Goal: Task Accomplishment & Management: Use online tool/utility

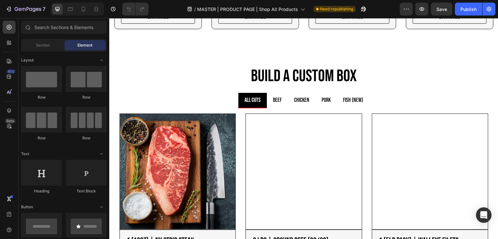
scroll to position [428, 0]
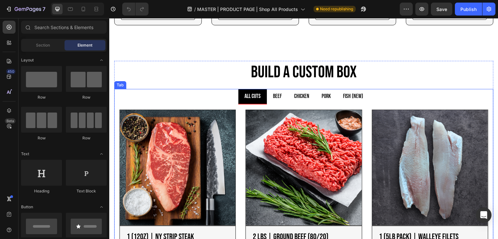
click at [351, 93] on p "FISH (NEW)" at bounding box center [353, 96] width 20 height 7
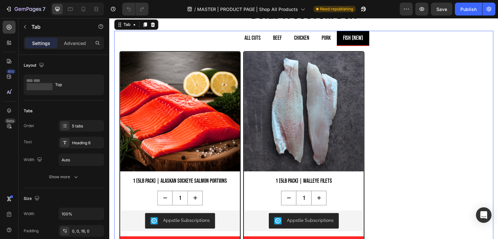
scroll to position [493, 0]
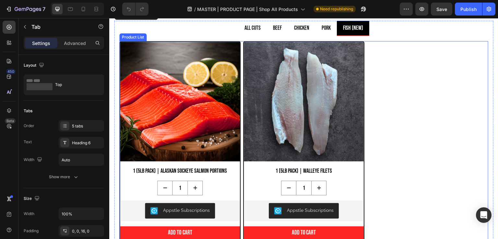
click at [397, 114] on div "Product Images 1 (5lb Pack) | Alaskan Sockeye Salmon Portions Product Title 1 P…" at bounding box center [303, 143] width 369 height 205
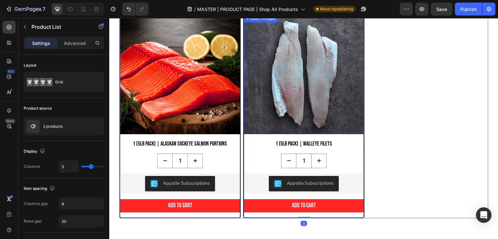
scroll to position [522, 0]
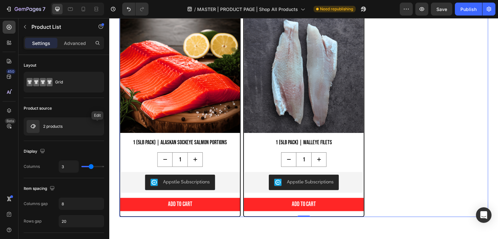
click at [0, 0] on icon "button" at bounding box center [0, 0] width 0 height 0
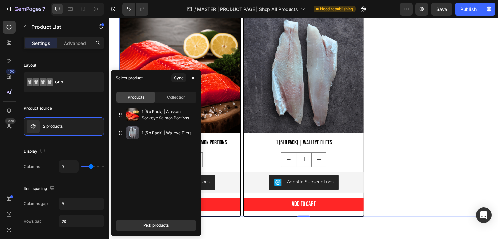
click at [151, 224] on div "Pick products" at bounding box center [155, 226] width 25 height 6
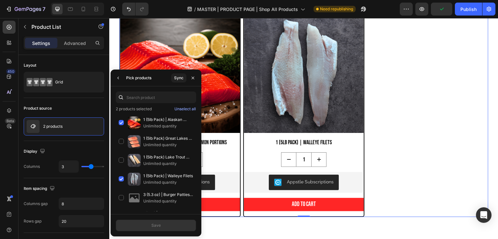
click at [121, 151] on div "1 (5lb Pack) Great Lakes King Salmon Unlimited quantity" at bounding box center [156, 160] width 80 height 19
click at [119, 170] on div "1 (5lb Pack) Lake Trout Filets Unlimited quantity" at bounding box center [156, 179] width 80 height 19
click at [157, 224] on div "Save" at bounding box center [155, 226] width 9 height 6
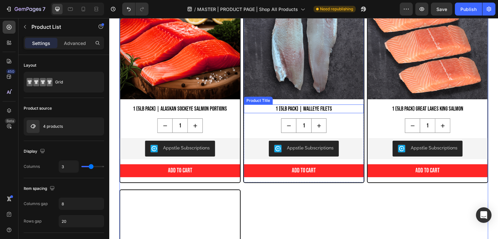
scroll to position [436, 0]
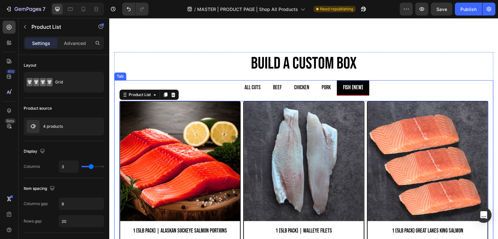
click at [253, 85] on p "All Cuts" at bounding box center [252, 87] width 16 height 7
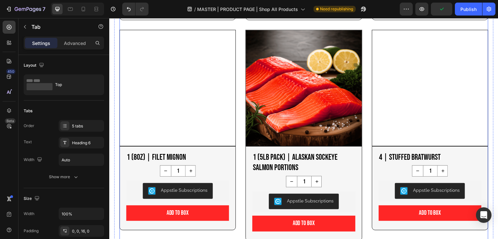
scroll to position [1052, 0]
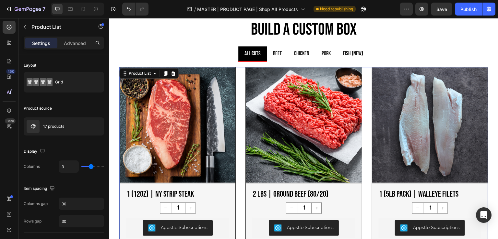
scroll to position [441, 0]
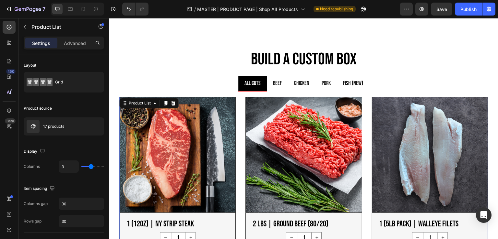
click at [141, 102] on div "Product List" at bounding box center [139, 103] width 25 height 6
click at [134, 102] on div "Product List" at bounding box center [139, 103] width 25 height 6
click at [0, 0] on icon "button" at bounding box center [0, 0] width 0 height 0
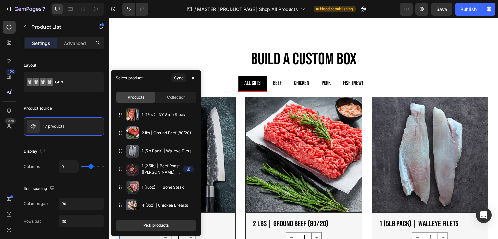
click at [145, 225] on div "Pick products" at bounding box center [155, 226] width 25 height 6
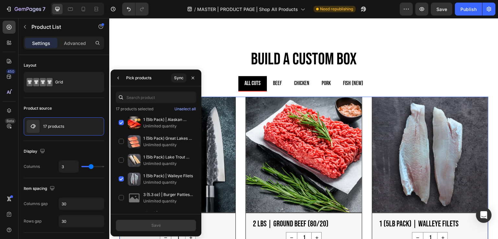
click at [121, 151] on div "1 (5lb Pack) Great Lakes King Salmon Unlimited quantity" at bounding box center [156, 160] width 80 height 19
click at [122, 170] on div "1 (5lb Pack) Lake Trout Filets Unlimited quantity" at bounding box center [156, 179] width 80 height 19
click at [160, 223] on div "Save" at bounding box center [155, 226] width 9 height 6
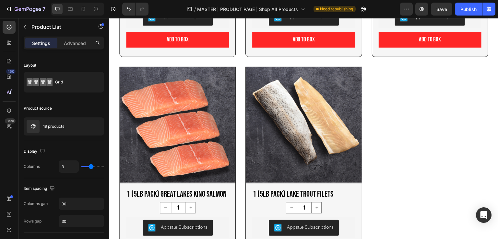
scroll to position [1309, 0]
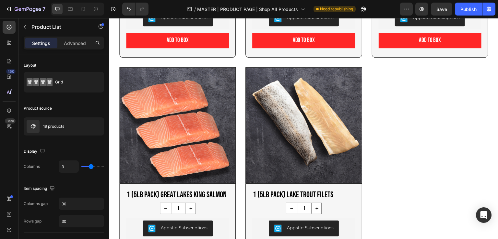
click at [62, 128] on p "19 products" at bounding box center [53, 126] width 21 height 5
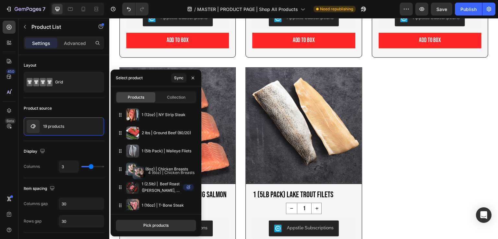
drag, startPoint x: 120, startPoint y: 205, endPoint x: 126, endPoint y: 172, distance: 33.4
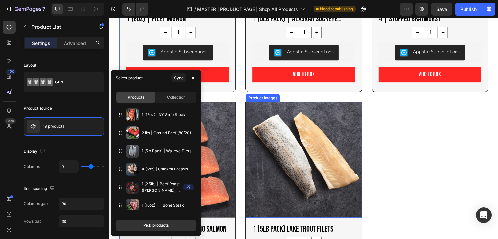
scroll to position [1274, 0]
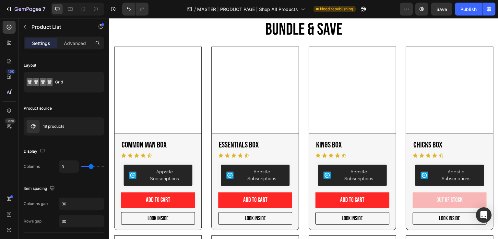
scroll to position [0, 0]
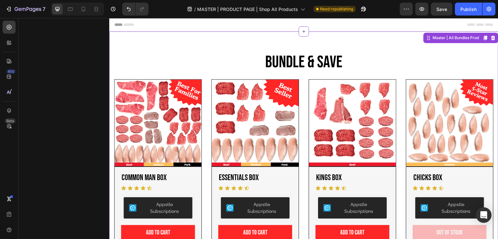
click at [202, 95] on div "Product Images Common Man Box Product Title Icon Icon Icon Icon Icon Icon List …" at bounding box center [303, 171] width 379 height 184
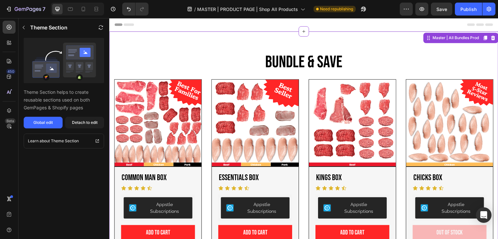
click at [90, 122] on div "Detach to edit" at bounding box center [85, 123] width 26 height 6
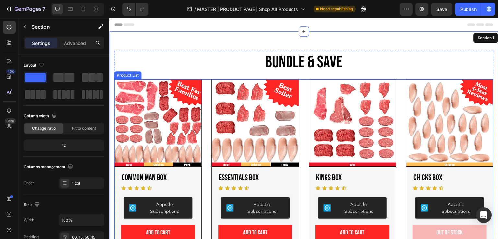
click at [203, 92] on div "Product Images Common Man Box Product Title Icon Icon Icon Icon Icon Icon List …" at bounding box center [303, 171] width 379 height 184
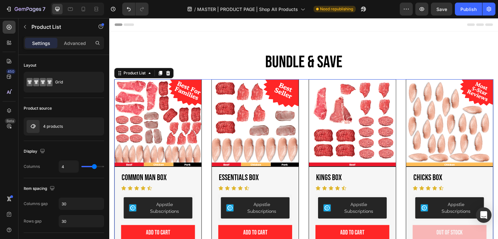
click at [139, 74] on div "Product List" at bounding box center [134, 73] width 25 height 6
click at [0, 0] on icon "button" at bounding box center [0, 0] width 0 height 0
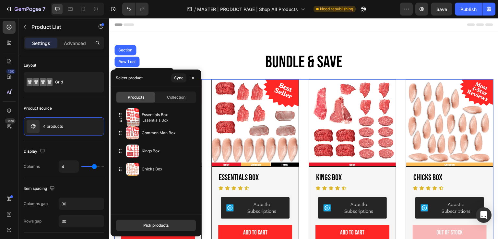
drag, startPoint x: 121, startPoint y: 133, endPoint x: 122, endPoint y: 121, distance: 12.7
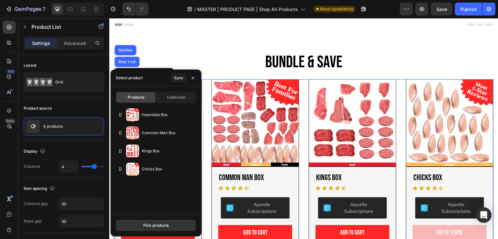
click at [192, 76] on icon "button" at bounding box center [192, 77] width 5 height 5
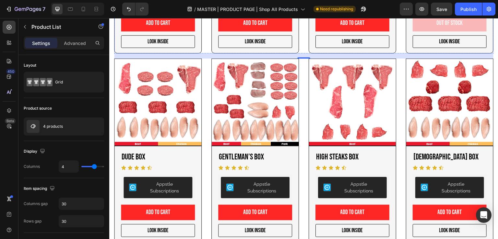
scroll to position [211, 0]
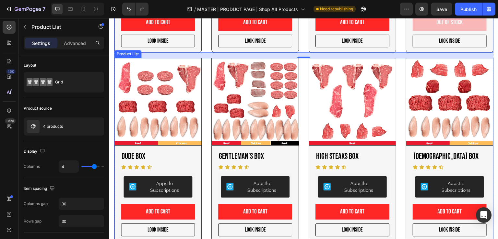
click at [202, 105] on div "Product Images Dude Box Product Title Icon Icon Icon Icon Icon Icon List Appstl…" at bounding box center [303, 150] width 379 height 184
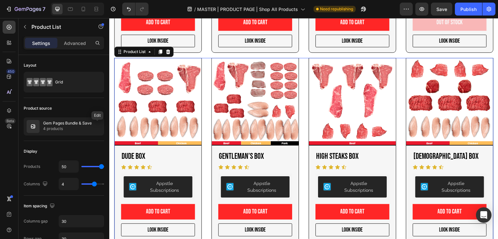
click at [0, 0] on icon "button" at bounding box center [0, 0] width 0 height 0
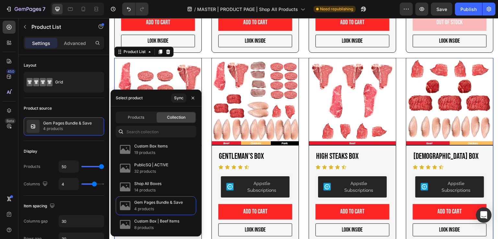
click at [193, 96] on icon "button" at bounding box center [192, 98] width 5 height 5
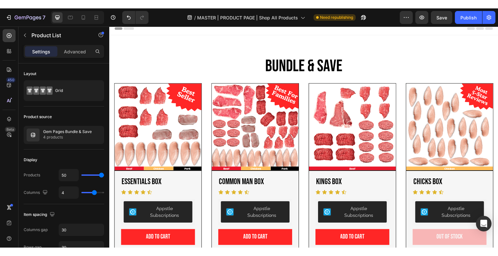
scroll to position [0, 0]
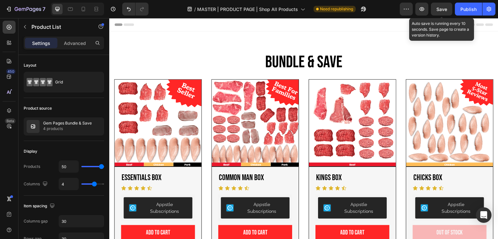
click at [443, 9] on span "Save" at bounding box center [441, 9] width 11 height 6
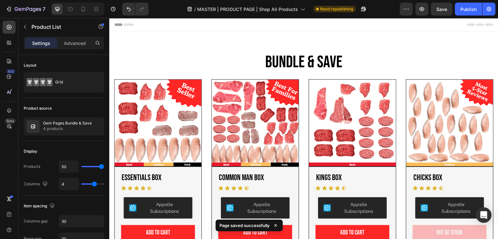
click at [464, 7] on div "Publish" at bounding box center [468, 9] width 16 height 7
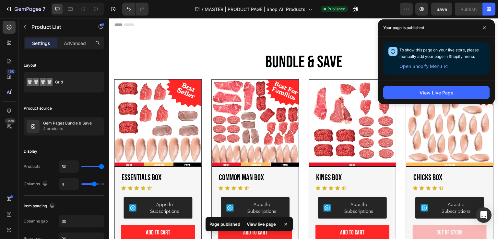
click at [408, 92] on button "View Live Page" at bounding box center [436, 92] width 106 height 13
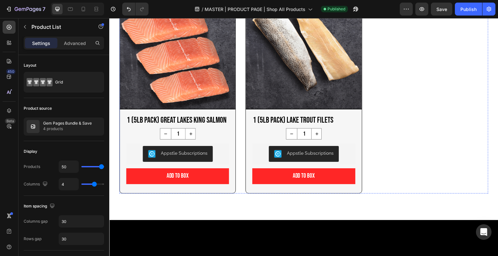
scroll to position [1028, 0]
